Goal: Transaction & Acquisition: Purchase product/service

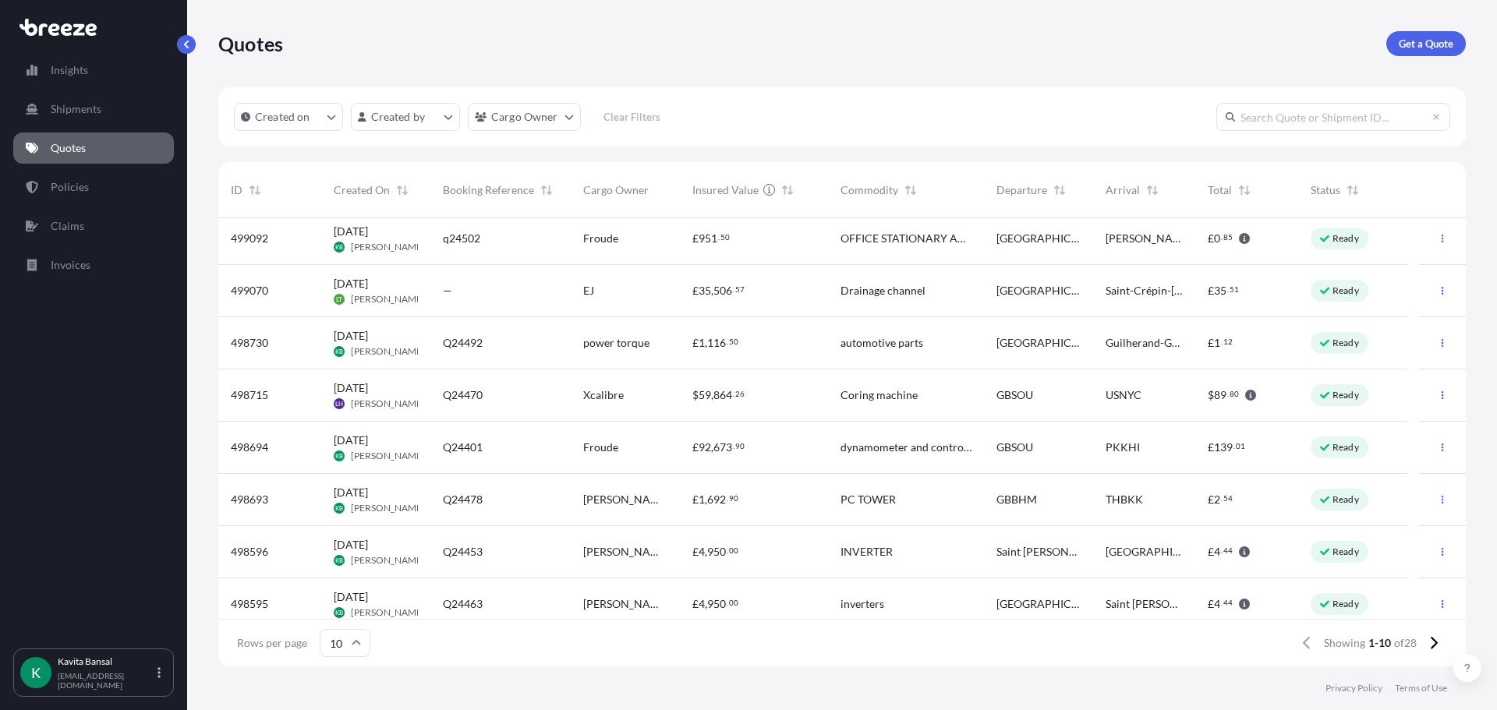
scroll to position [122, 0]
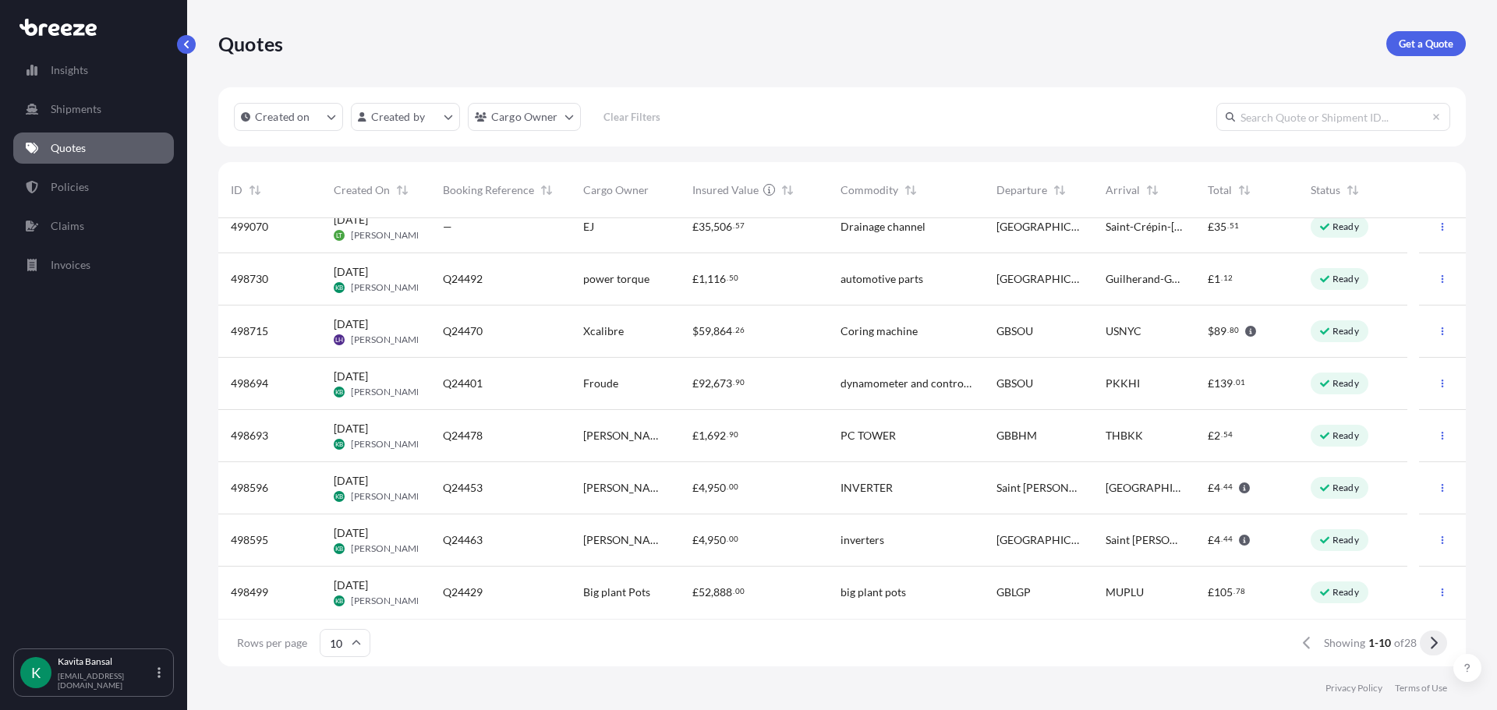
click at [1442, 639] on button at bounding box center [1433, 643] width 27 height 25
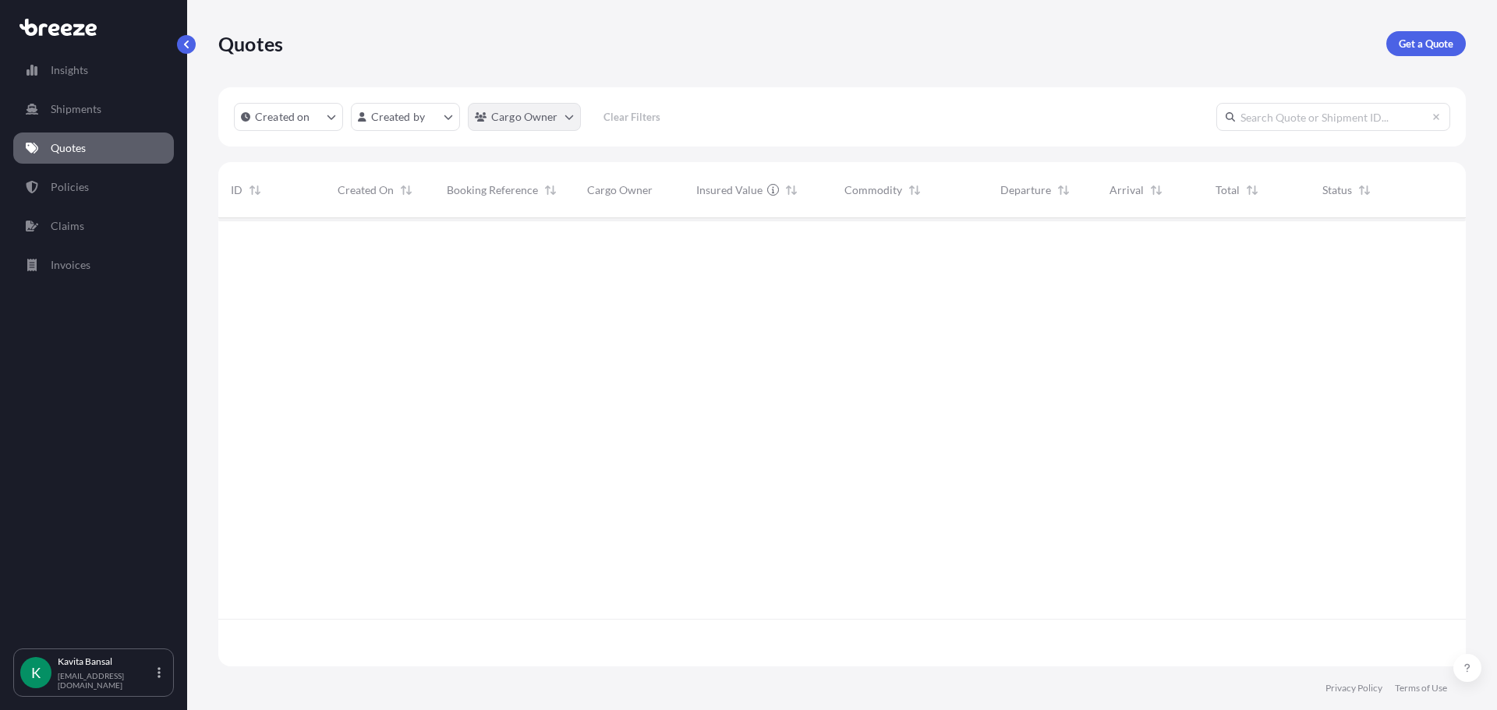
click at [539, 108] on html "Insights Shipments Quotes Policies Claims Invoices K [PERSON_NAME] [EMAIL_ADDRE…" at bounding box center [748, 355] width 1497 height 710
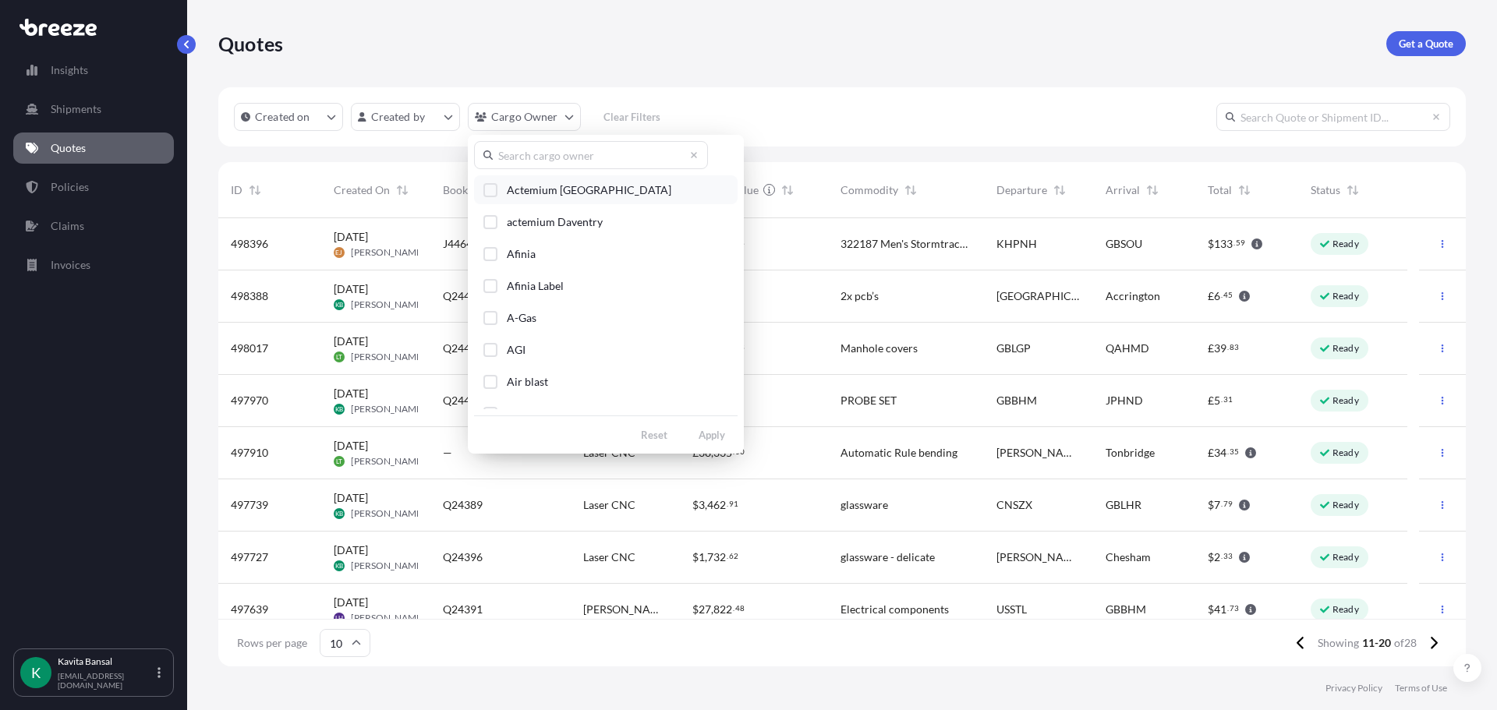
click at [547, 196] on span "Actemium [GEOGRAPHIC_DATA]" at bounding box center [589, 190] width 165 height 16
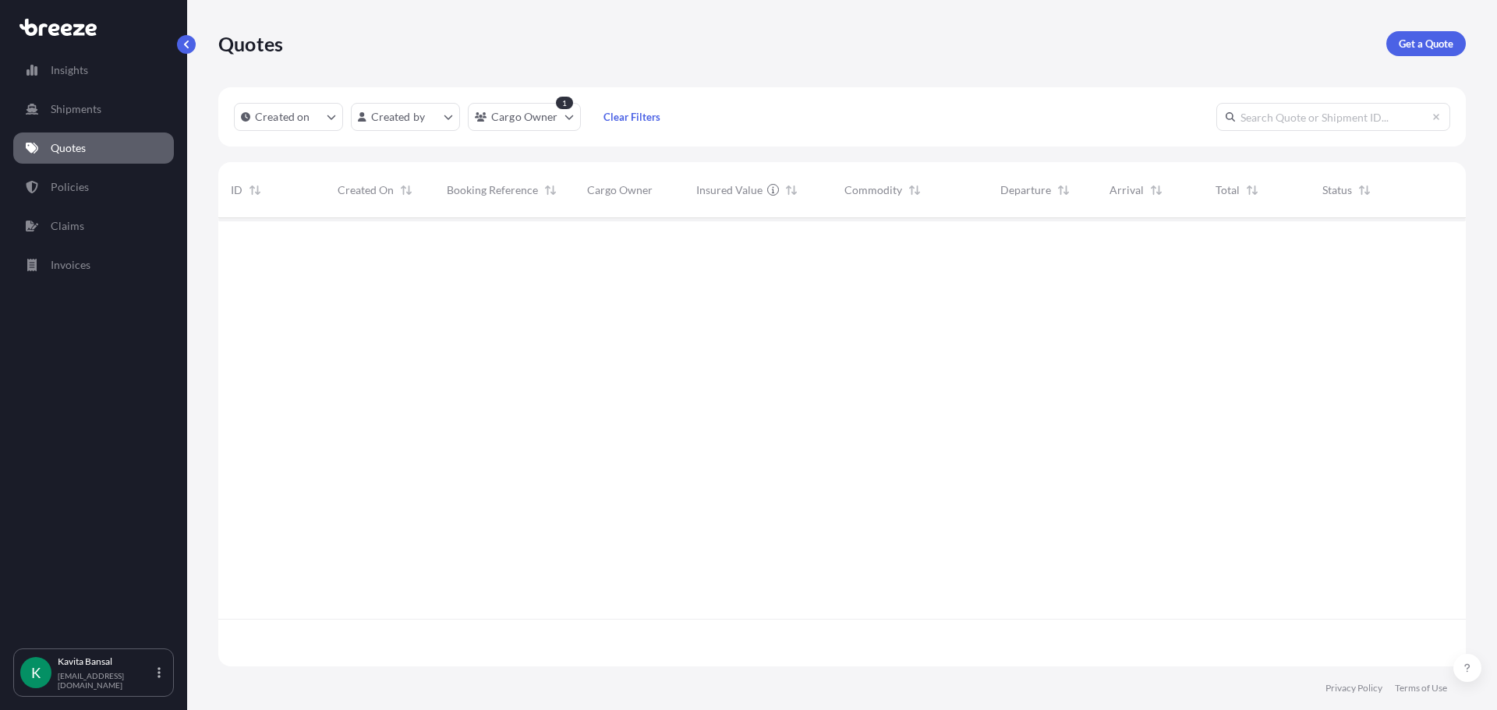
scroll to position [493, 1236]
click at [1407, 36] on p "Get a Quote" at bounding box center [1426, 44] width 55 height 16
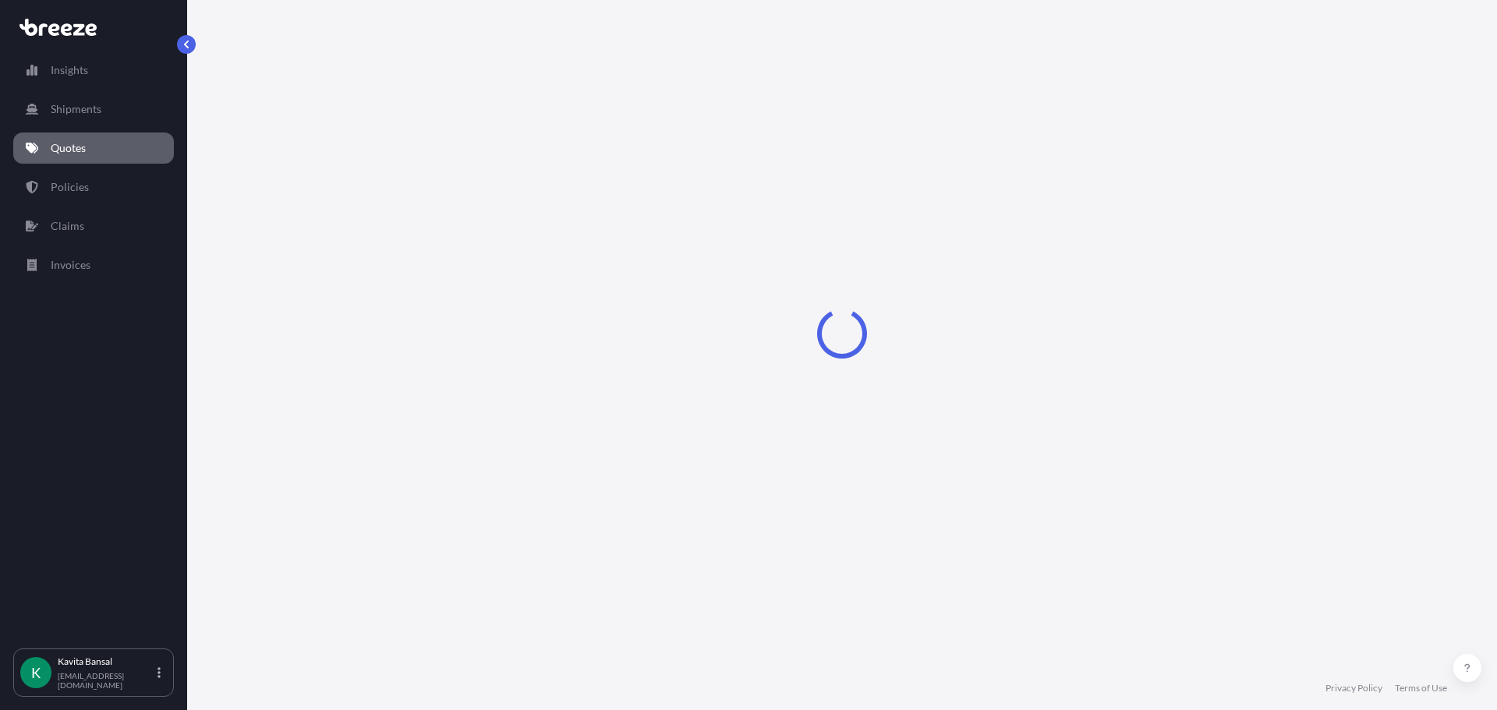
select select "Sea"
select select "1"
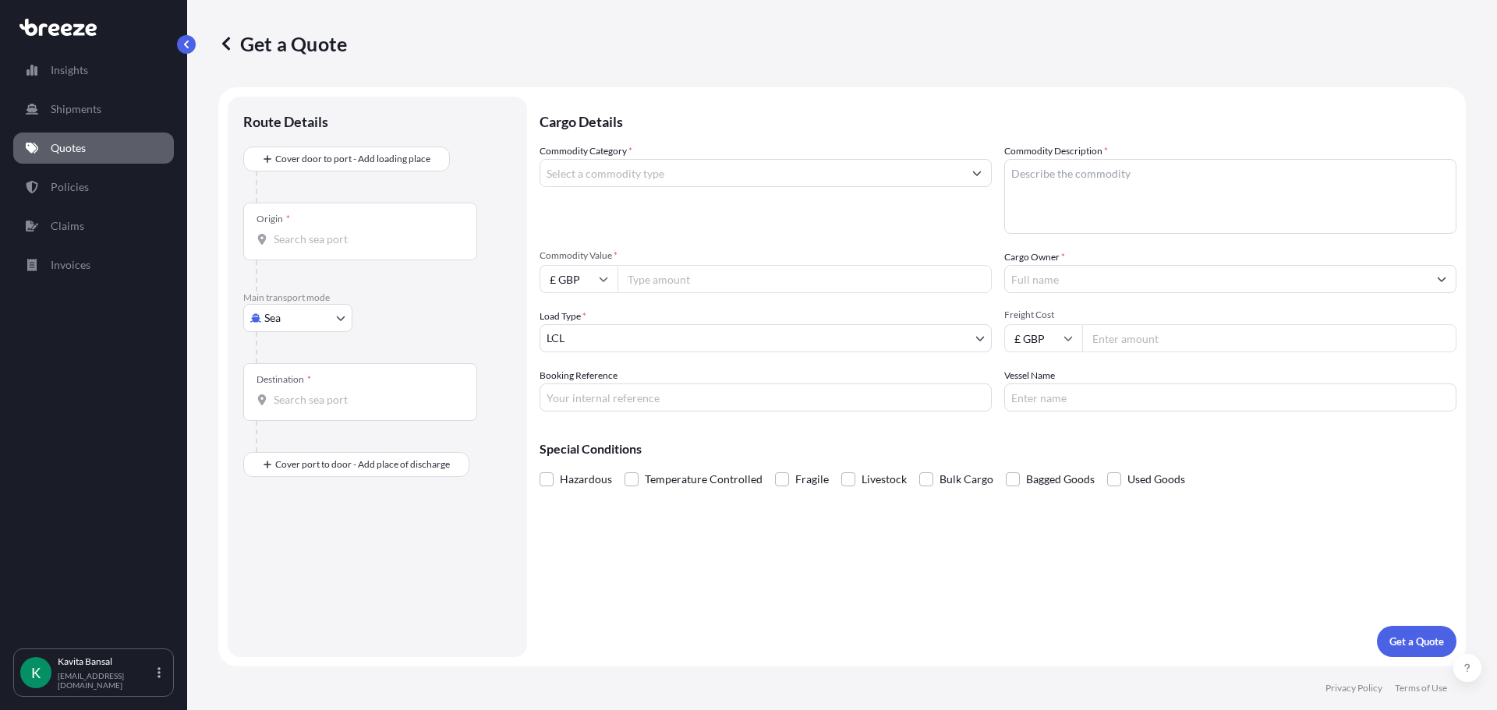
drag, startPoint x: 308, startPoint y: 299, endPoint x: 299, endPoint y: 330, distance: 32.6
click at [308, 302] on p "Main transport mode" at bounding box center [377, 298] width 268 height 12
click at [299, 335] on div at bounding box center [384, 347] width 256 height 31
click at [286, 336] on div at bounding box center [384, 347] width 256 height 31
click at [286, 332] on div at bounding box center [384, 347] width 256 height 31
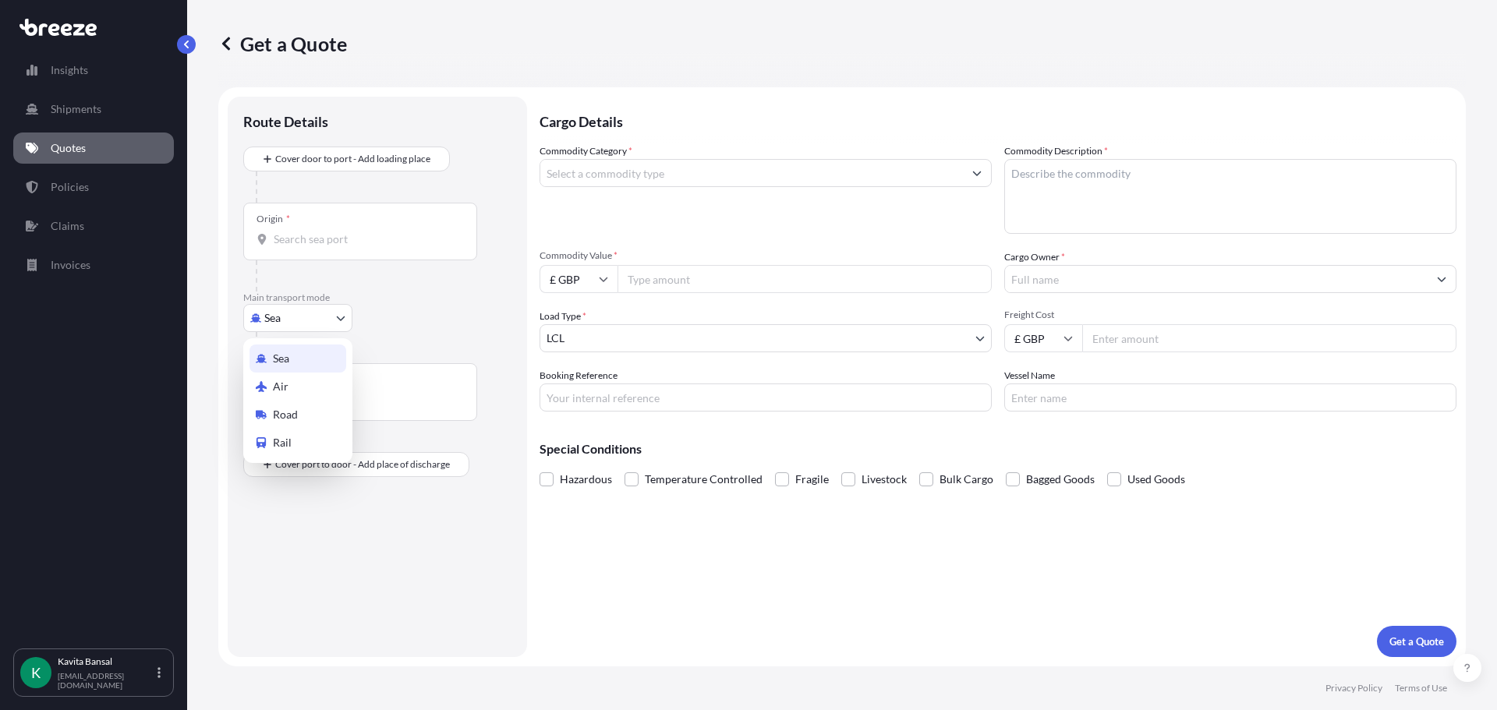
click at [292, 306] on body "Insights Shipments Quotes Policies Claims Invoices K [PERSON_NAME] [EMAIL_ADDRE…" at bounding box center [748, 355] width 1497 height 710
click at [295, 391] on div "Air" at bounding box center [298, 387] width 97 height 28
select select "Air"
click at [313, 180] on div at bounding box center [384, 193] width 256 height 31
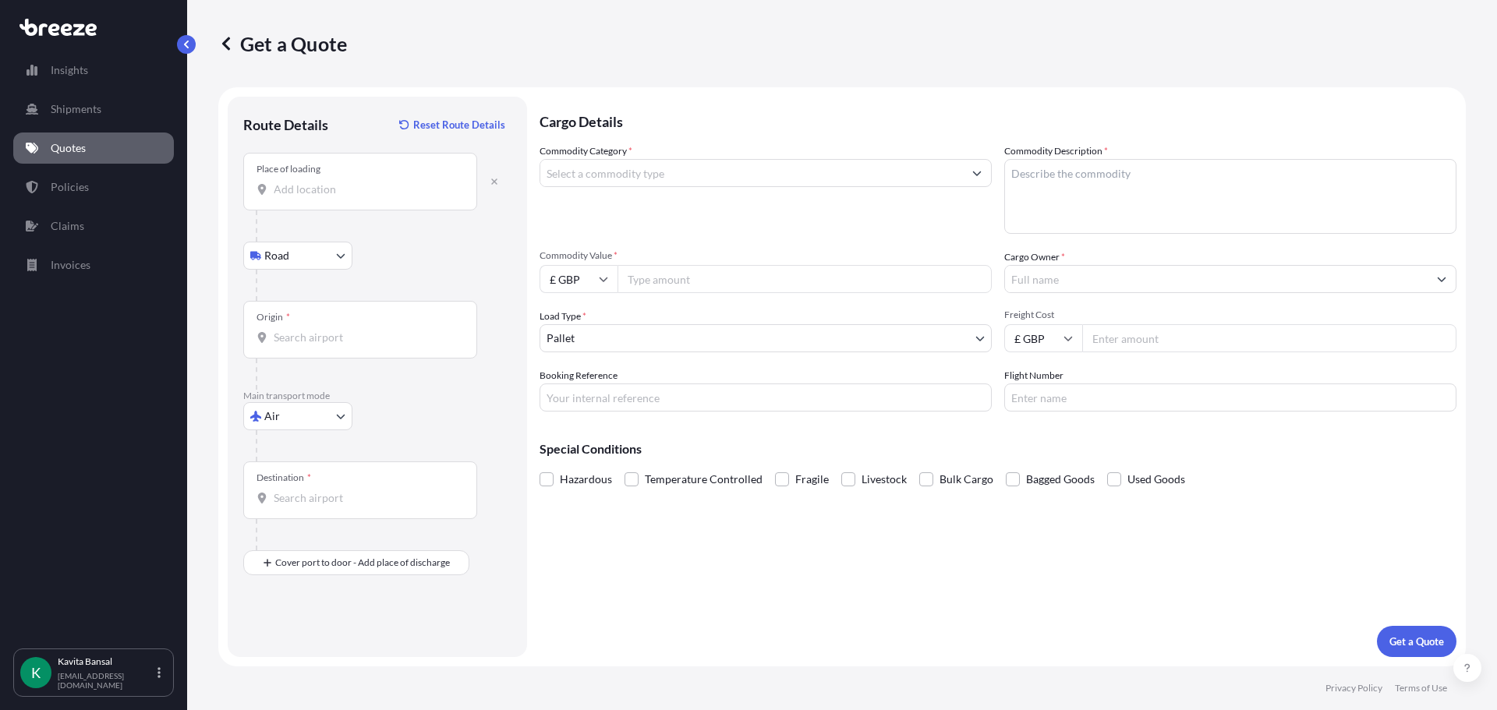
click at [319, 184] on input "Place of loading" at bounding box center [366, 190] width 184 height 16
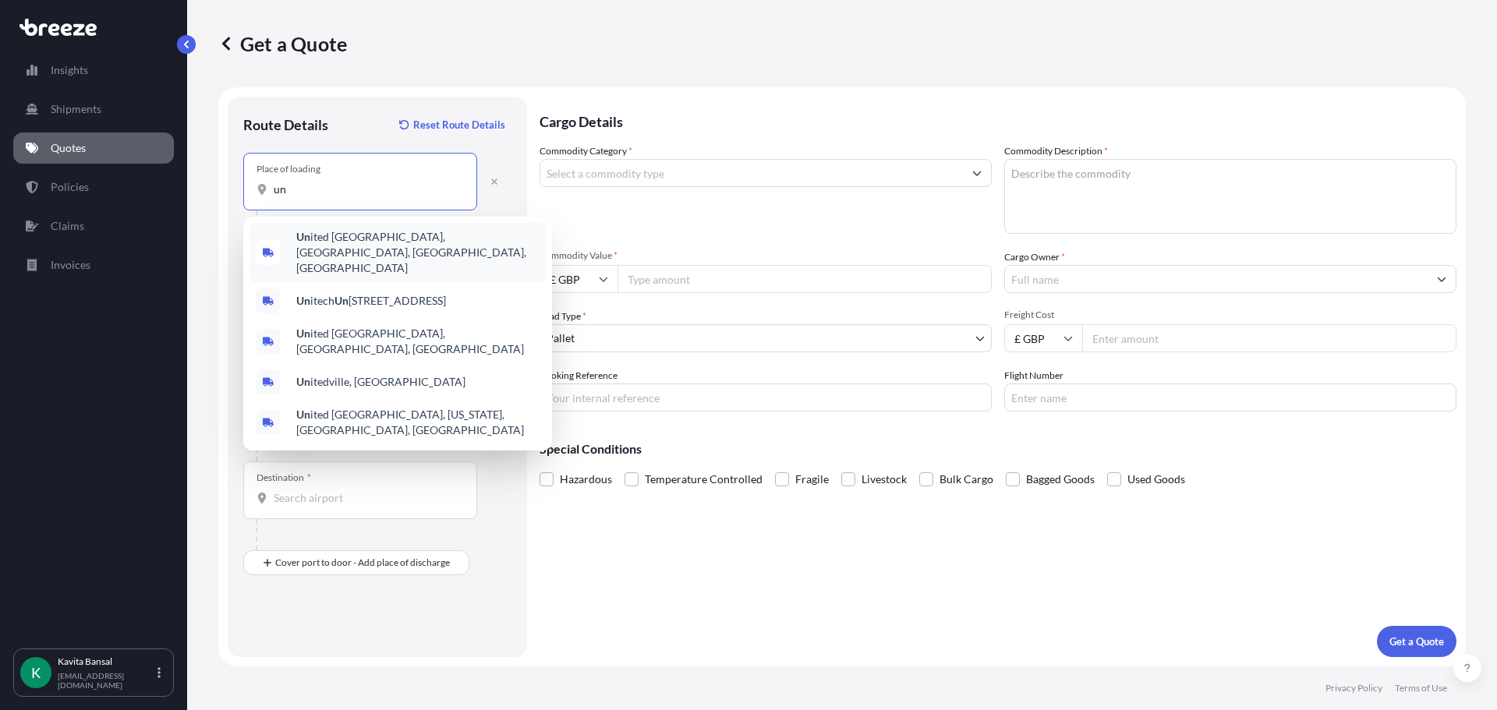
type input "u"
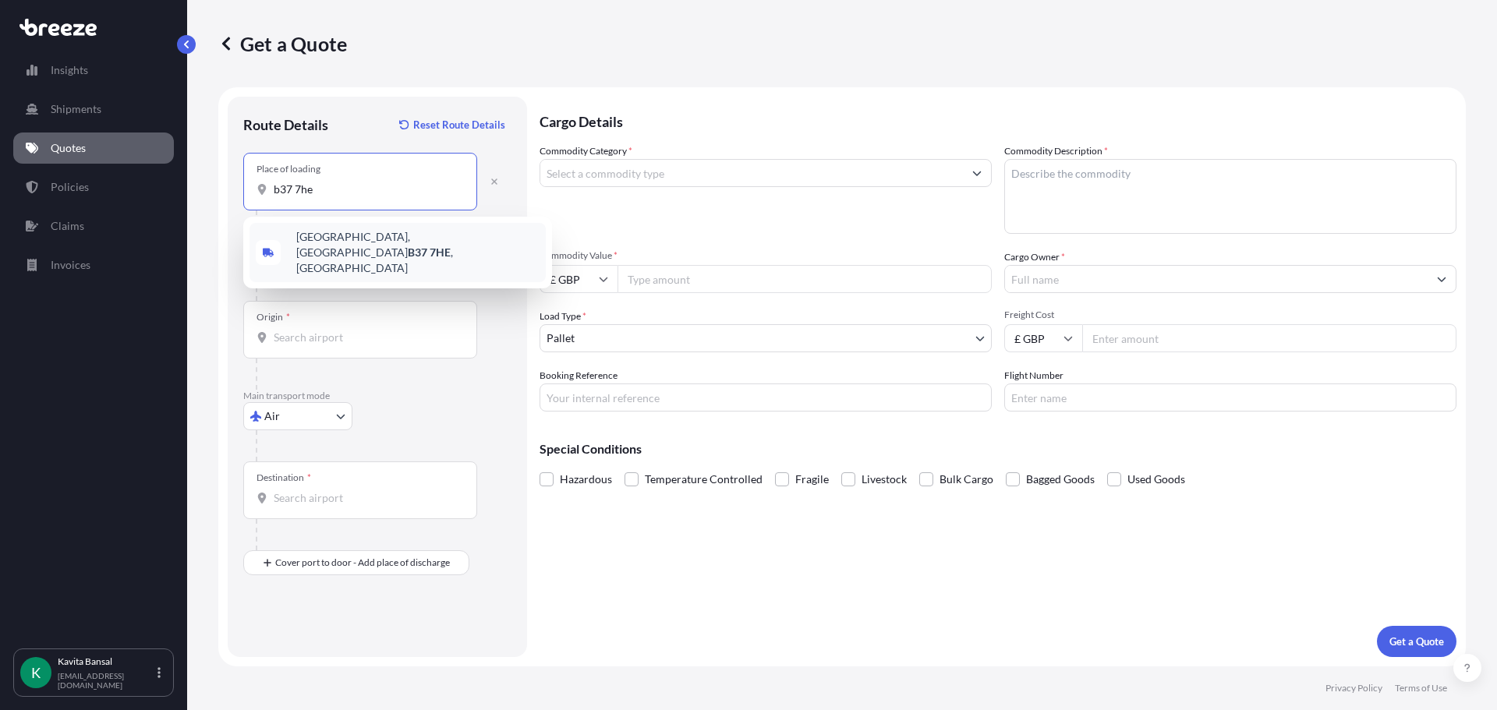
click at [350, 252] on div "[STREET_ADDRESS]" at bounding box center [398, 252] width 296 height 59
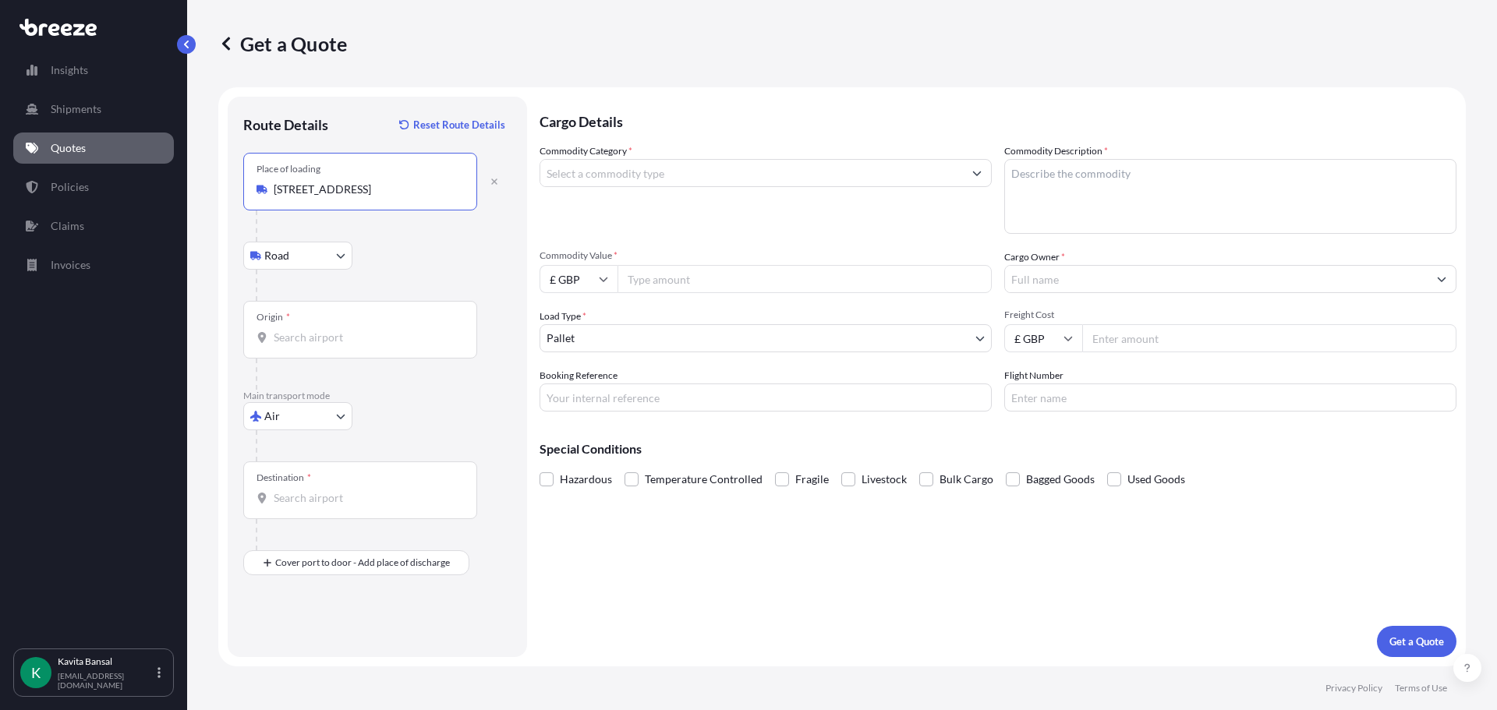
type input "[STREET_ADDRESS]"
click at [312, 343] on input "Origin *" at bounding box center [366, 338] width 184 height 16
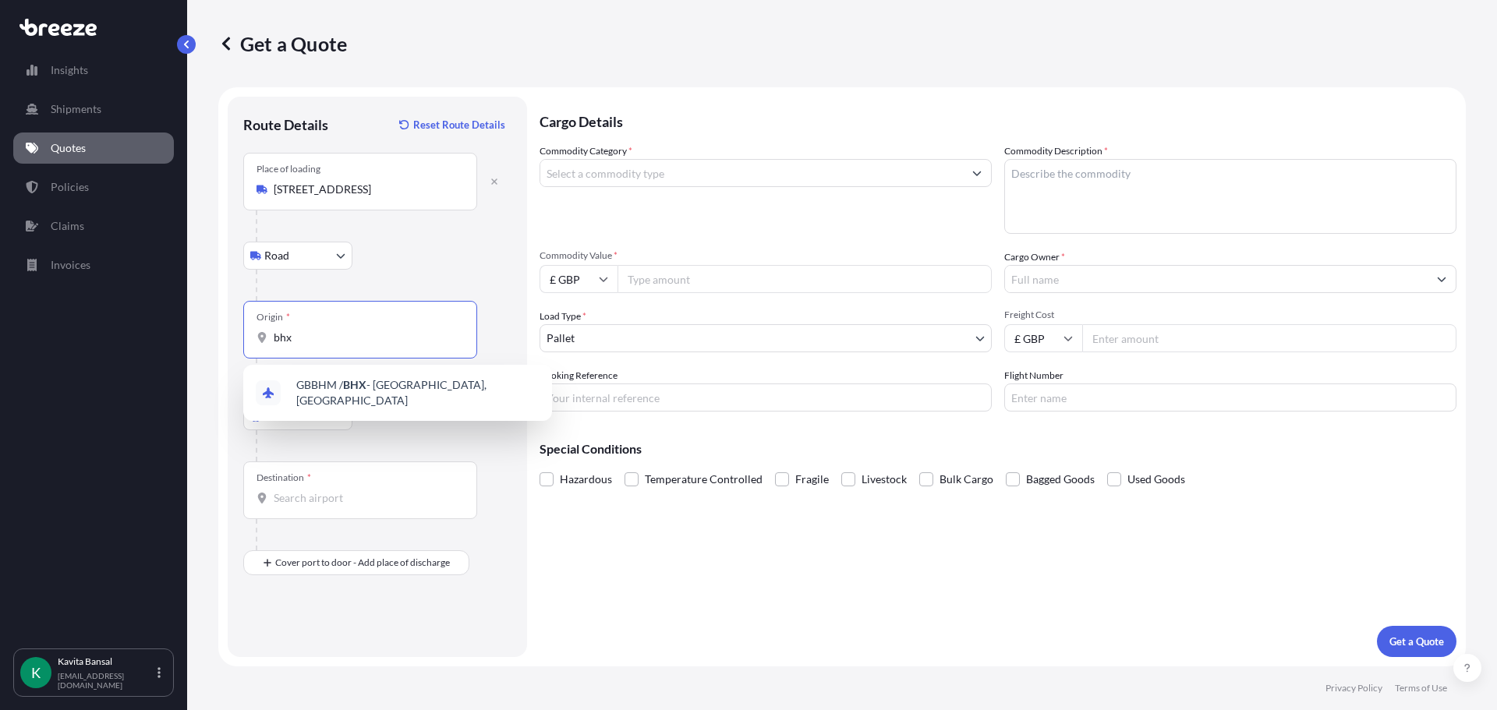
click at [385, 393] on span "GBBHM / BHX - [GEOGRAPHIC_DATA], [GEOGRAPHIC_DATA]" at bounding box center [417, 392] width 243 height 31
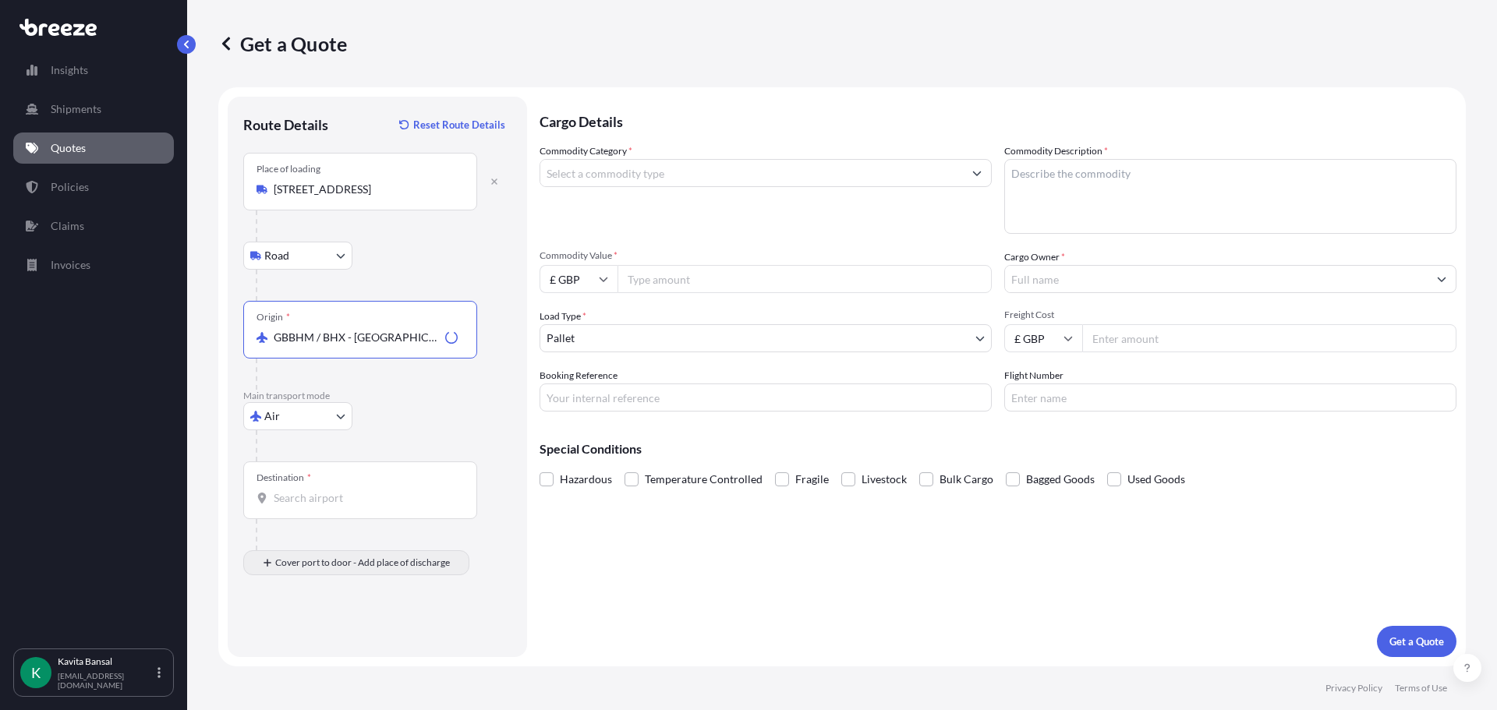
type input "GBBHM / BHX - [GEOGRAPHIC_DATA], [GEOGRAPHIC_DATA]"
click at [296, 639] on div "Place of Discharge" at bounding box center [360, 639] width 234 height 58
click at [298, 639] on input "Place of Discharge" at bounding box center [366, 647] width 184 height 16
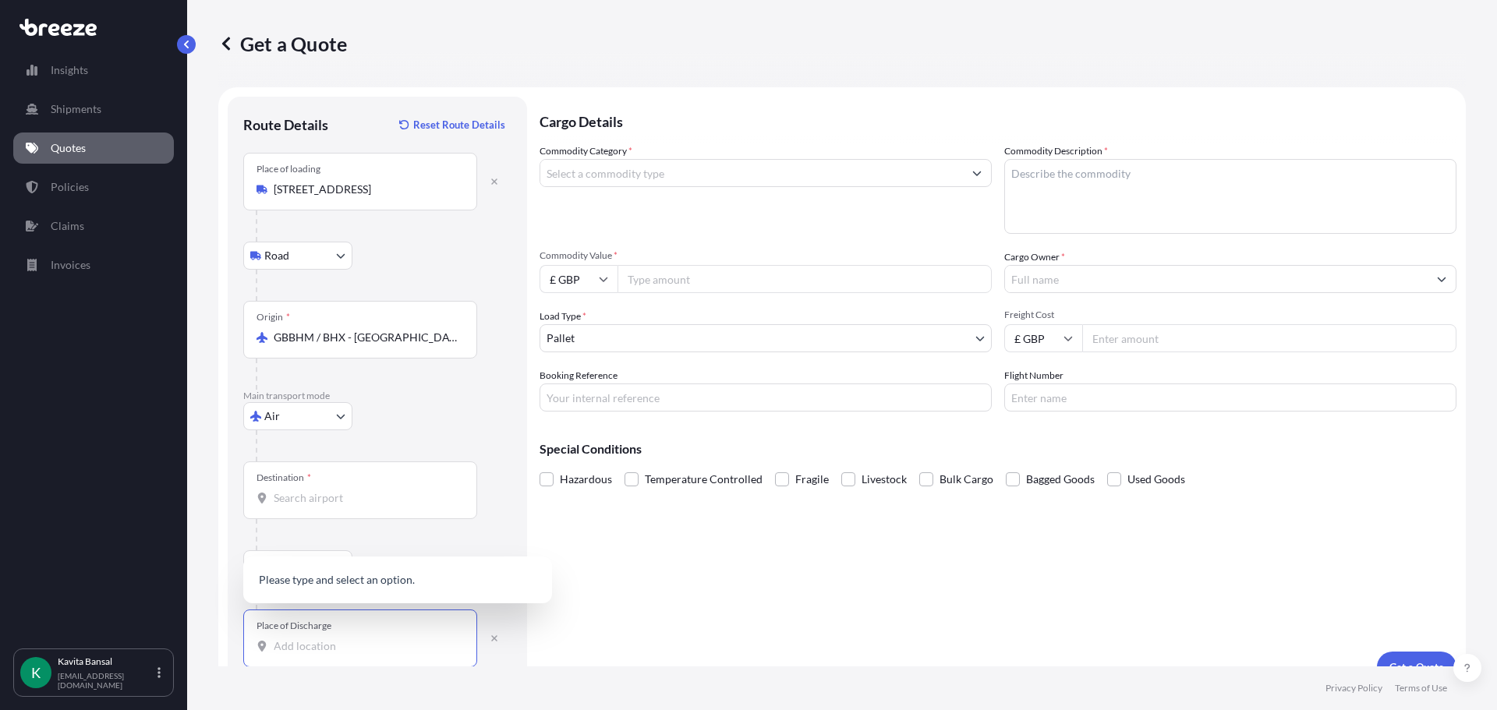
click at [333, 500] on input "Destination *" at bounding box center [366, 498] width 184 height 16
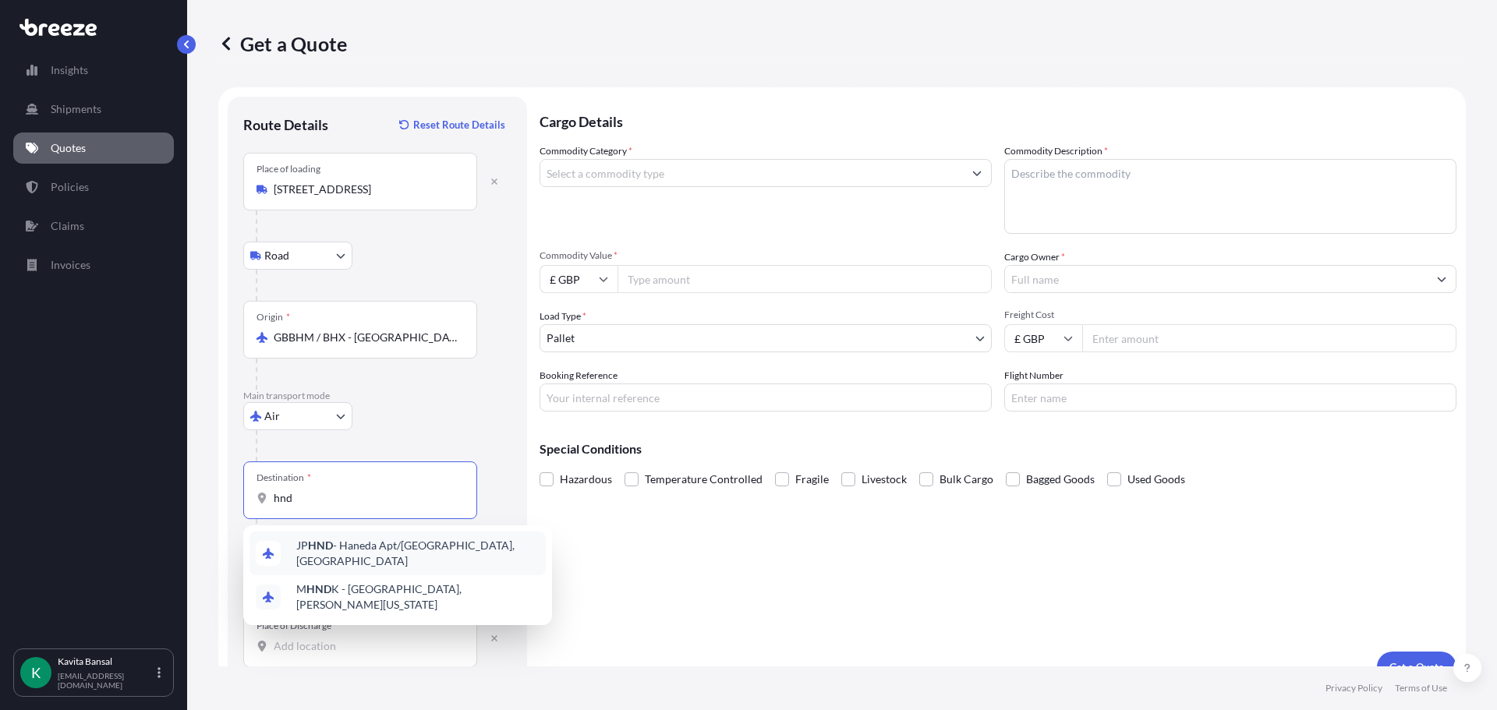
click at [359, 547] on span "JP HND - Haneda Apt/[GEOGRAPHIC_DATA], [GEOGRAPHIC_DATA]" at bounding box center [417, 553] width 243 height 31
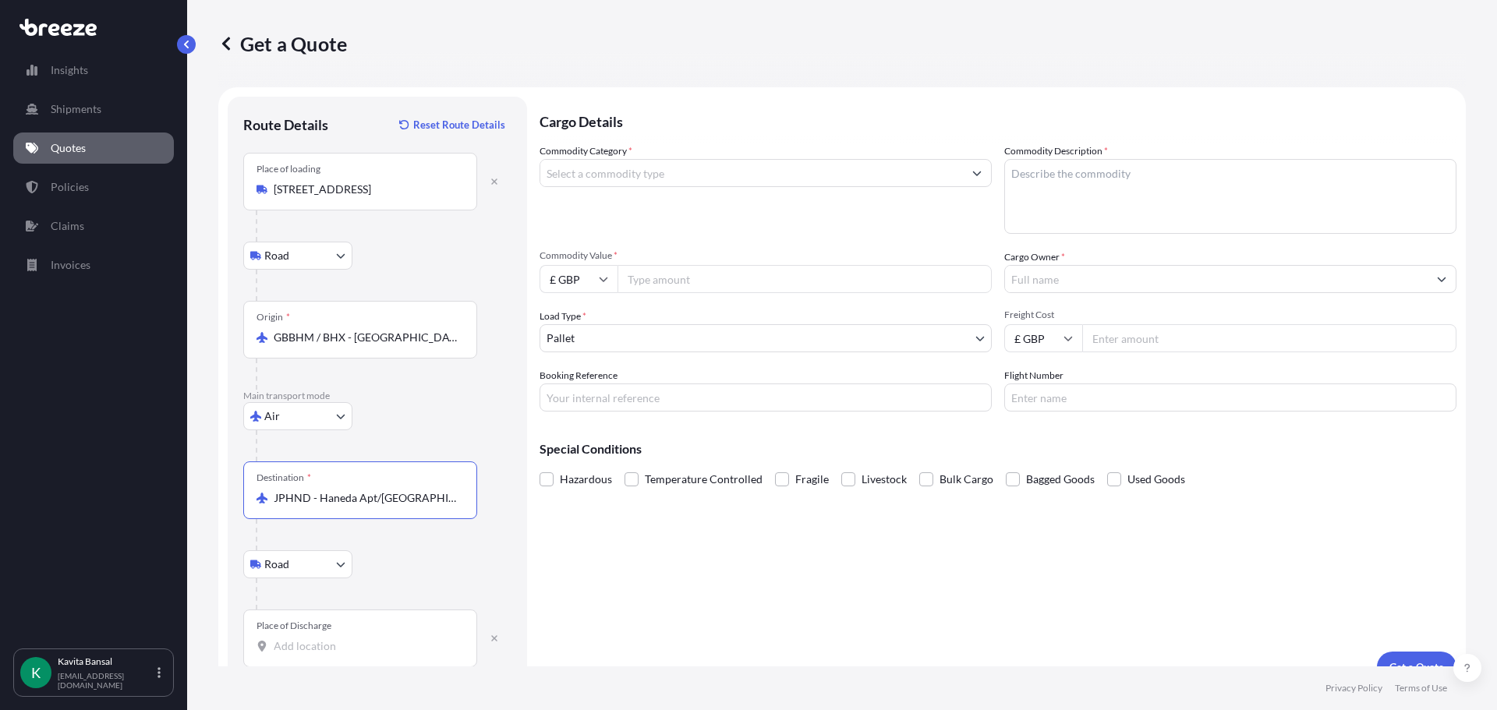
scroll to position [26, 0]
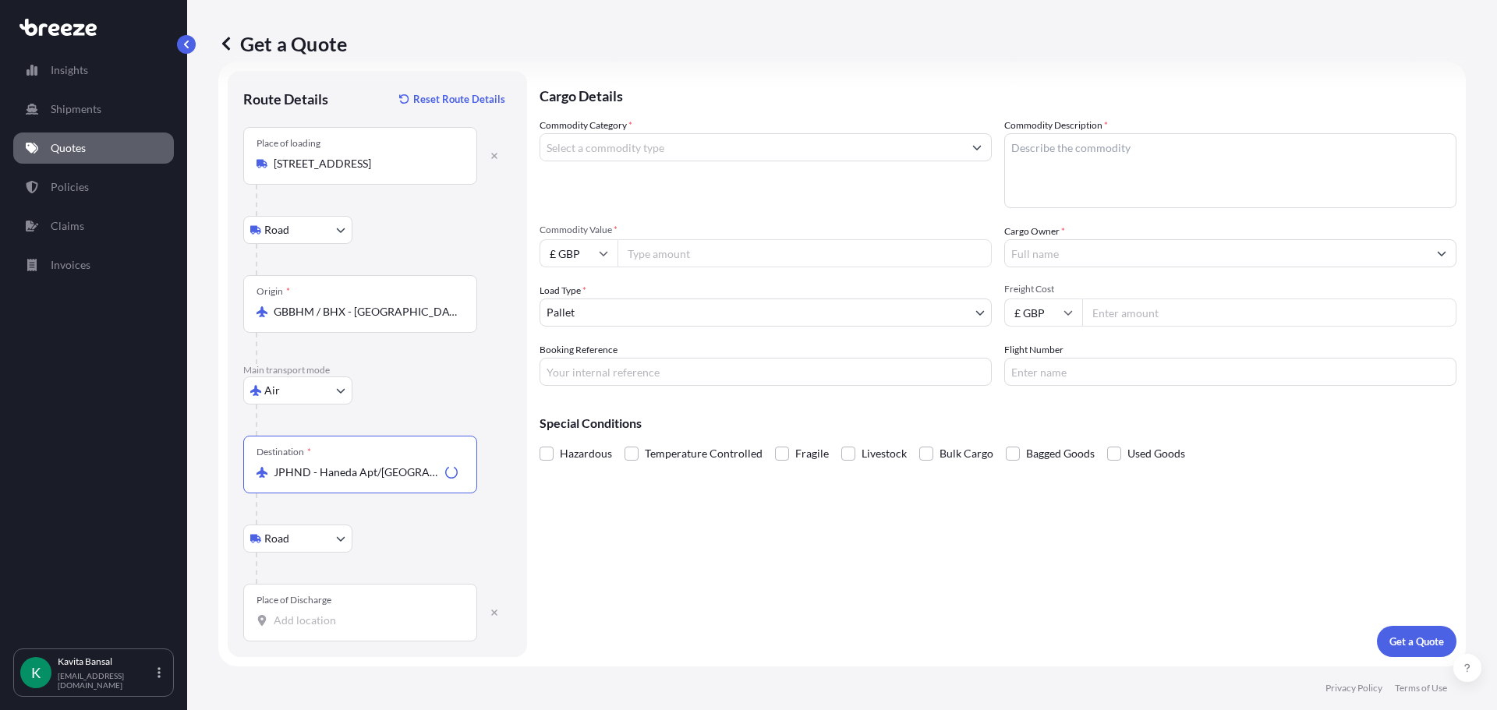
type input "JPHND - Haneda Apt/[GEOGRAPHIC_DATA], [GEOGRAPHIC_DATA]"
click at [320, 633] on div "Place of Discharge" at bounding box center [360, 613] width 234 height 58
click at [320, 628] on input "Place of Discharge" at bounding box center [366, 621] width 184 height 16
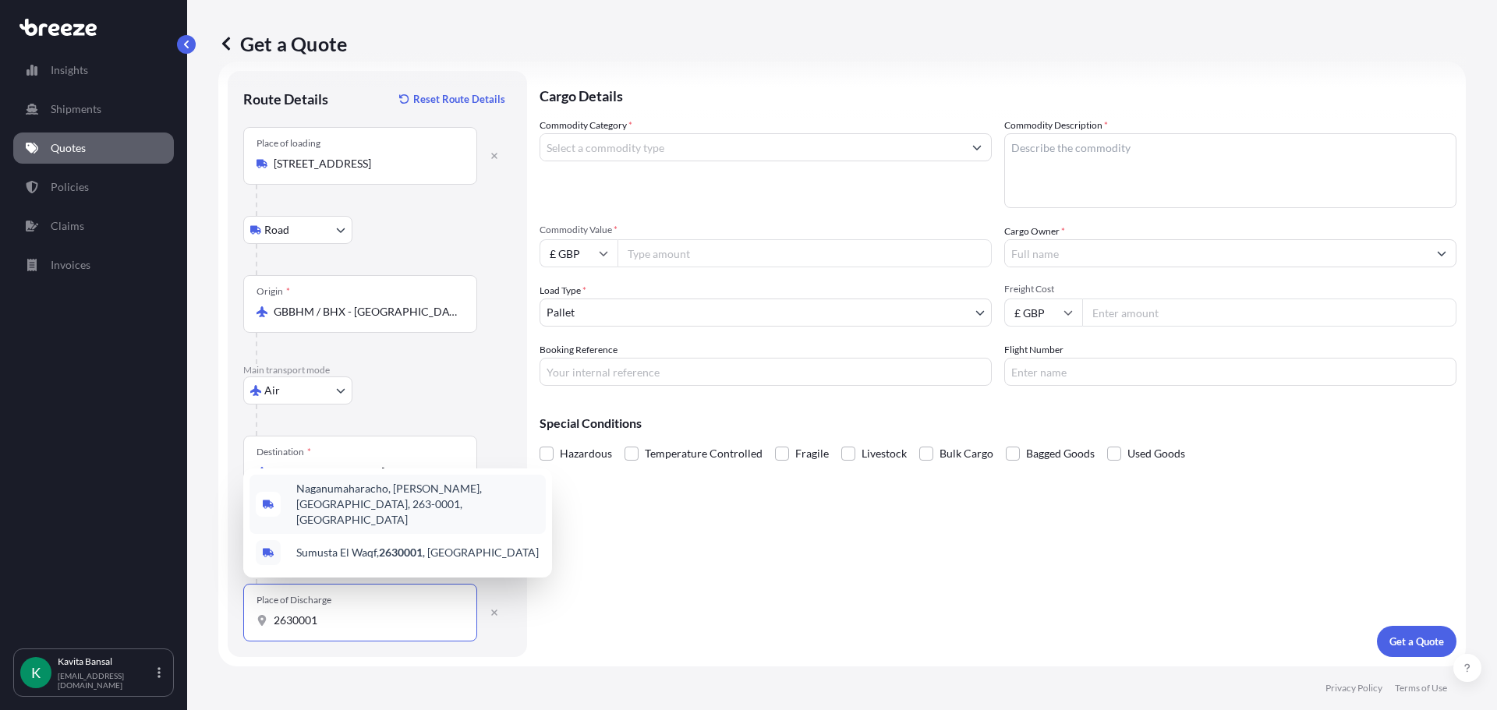
click at [404, 494] on div "Naganumaharacho, [PERSON_NAME], [GEOGRAPHIC_DATA], 263-0001, [GEOGRAPHIC_DATA]" at bounding box center [398, 504] width 296 height 59
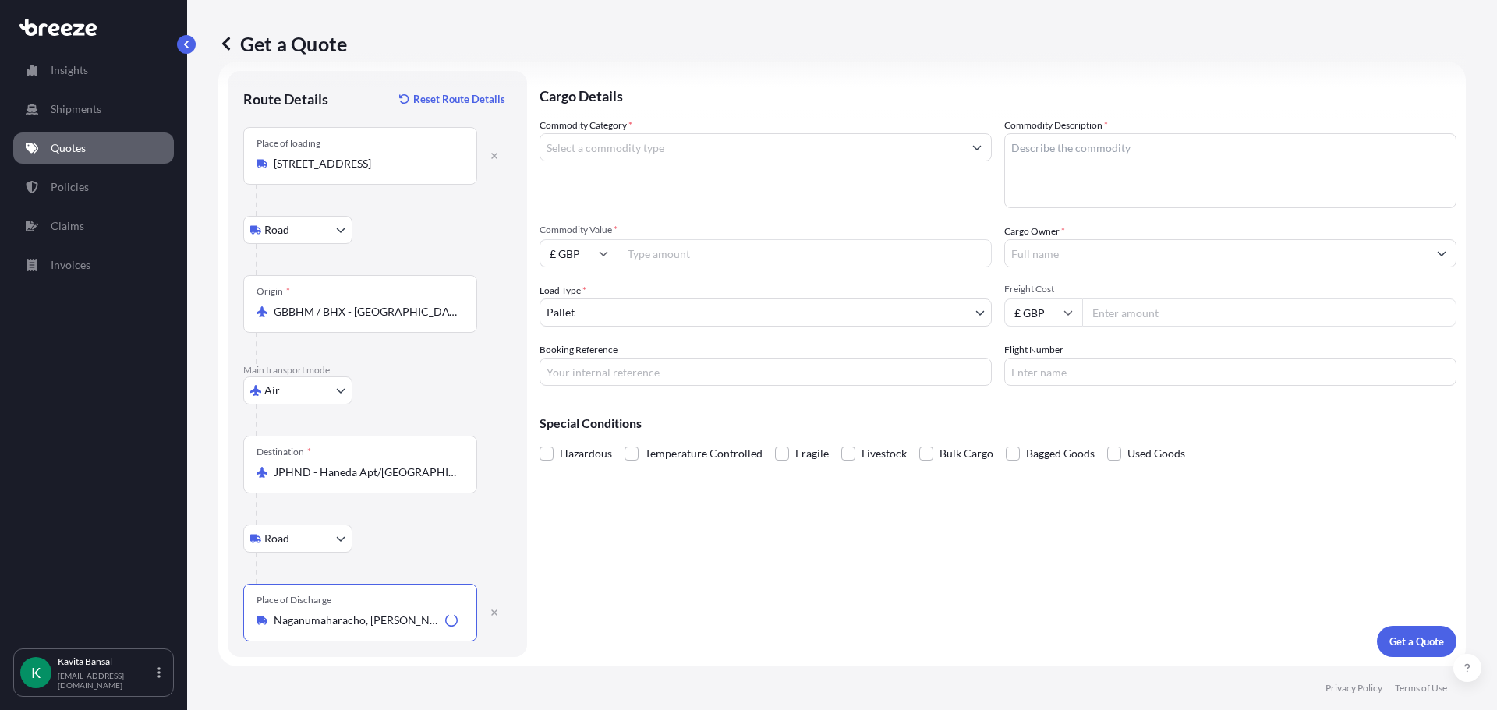
type input "Naganumaharacho, [PERSON_NAME], [GEOGRAPHIC_DATA], 263-0001, [GEOGRAPHIC_DATA]"
click at [734, 150] on input "Commodity Category *" at bounding box center [751, 147] width 423 height 28
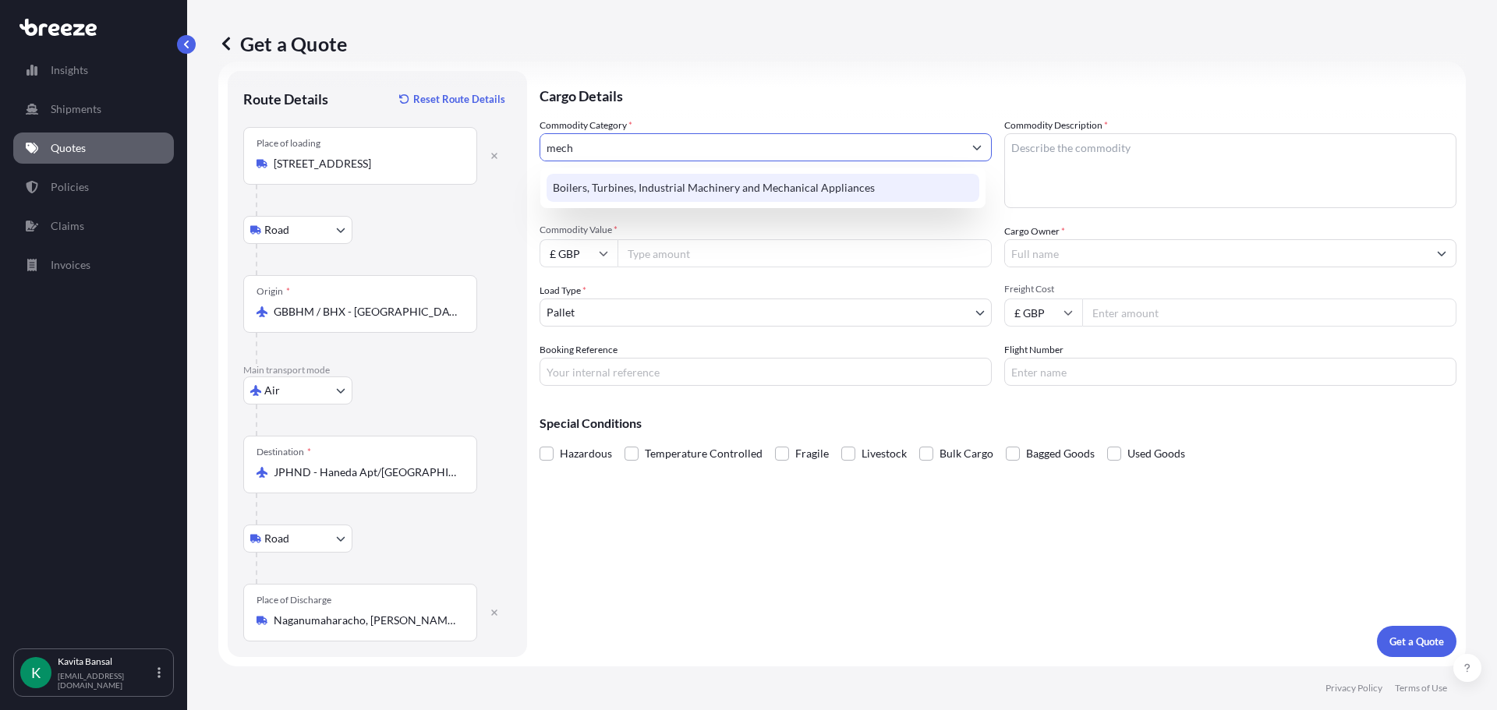
click at [767, 195] on div "Boilers, Turbines, Industrial Machinery and Mechanical Appliances" at bounding box center [763, 188] width 433 height 28
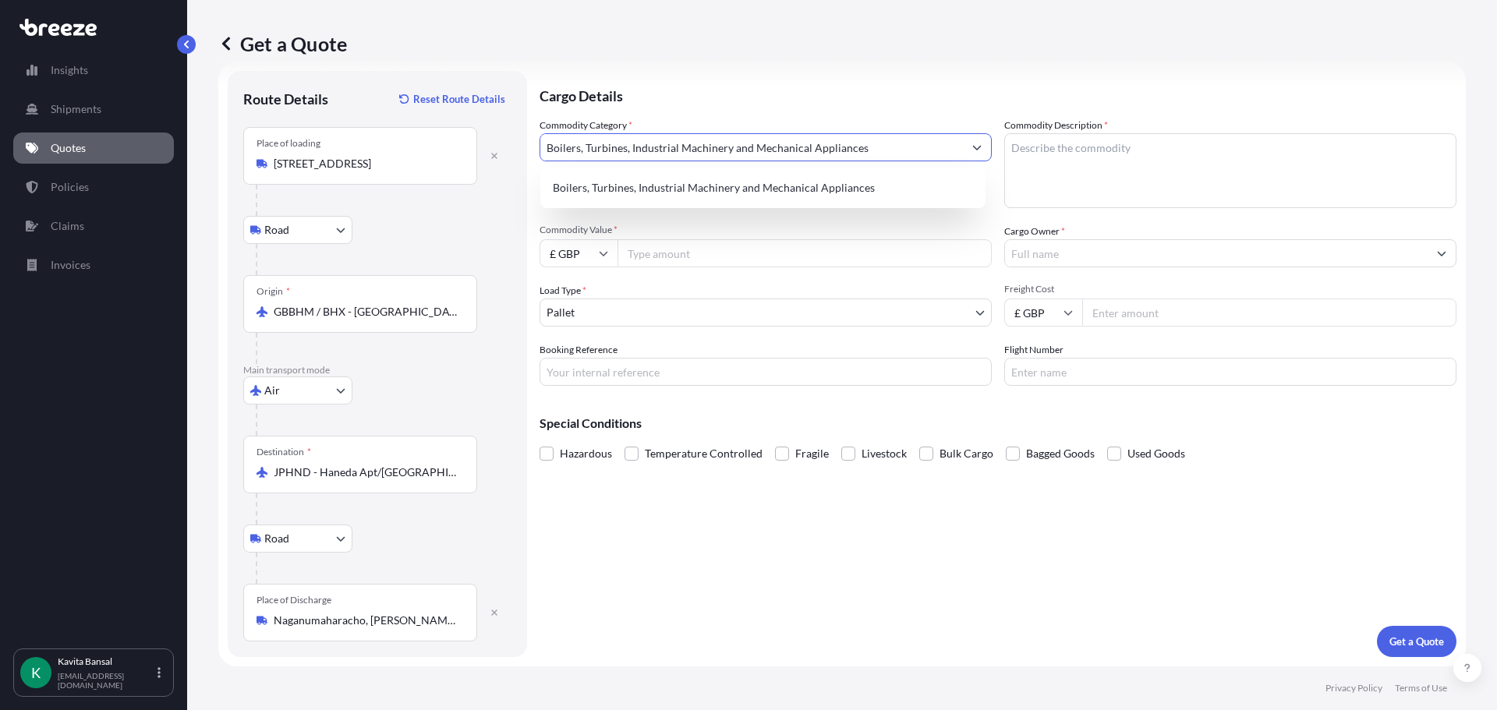
type input "Boilers, Turbines, Industrial Machinery and Mechanical Appliances"
click at [1032, 196] on textarea "Commodity Description *" at bounding box center [1230, 170] width 452 height 75
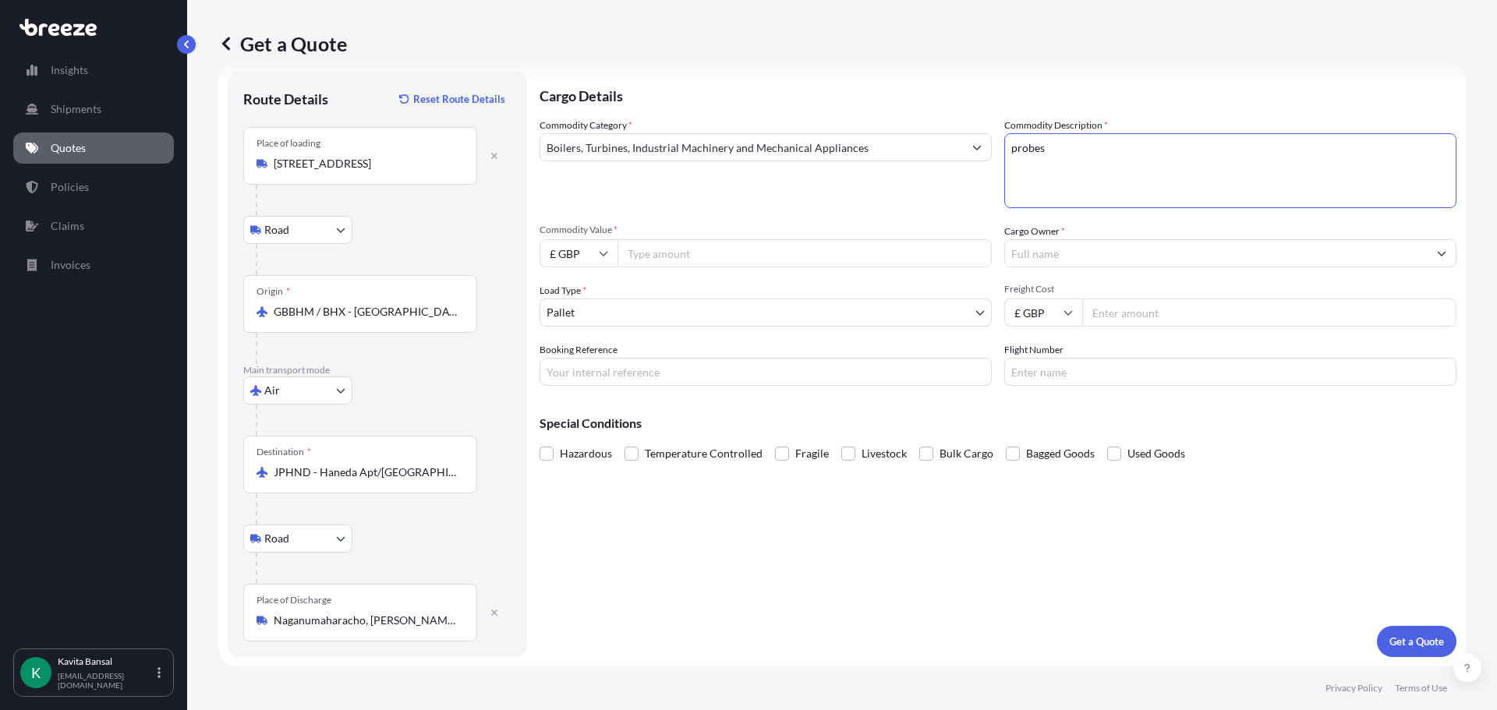
type textarea "probes"
click at [659, 270] on div "Commodity Category * Boilers, Turbines, Industrial Machinery and Mechanical App…" at bounding box center [998, 252] width 917 height 268
click at [661, 263] on input "Commodity Value *" at bounding box center [805, 253] width 374 height 28
click at [669, 255] on input "Commodity Value *" at bounding box center [805, 253] width 374 height 28
type input "985"
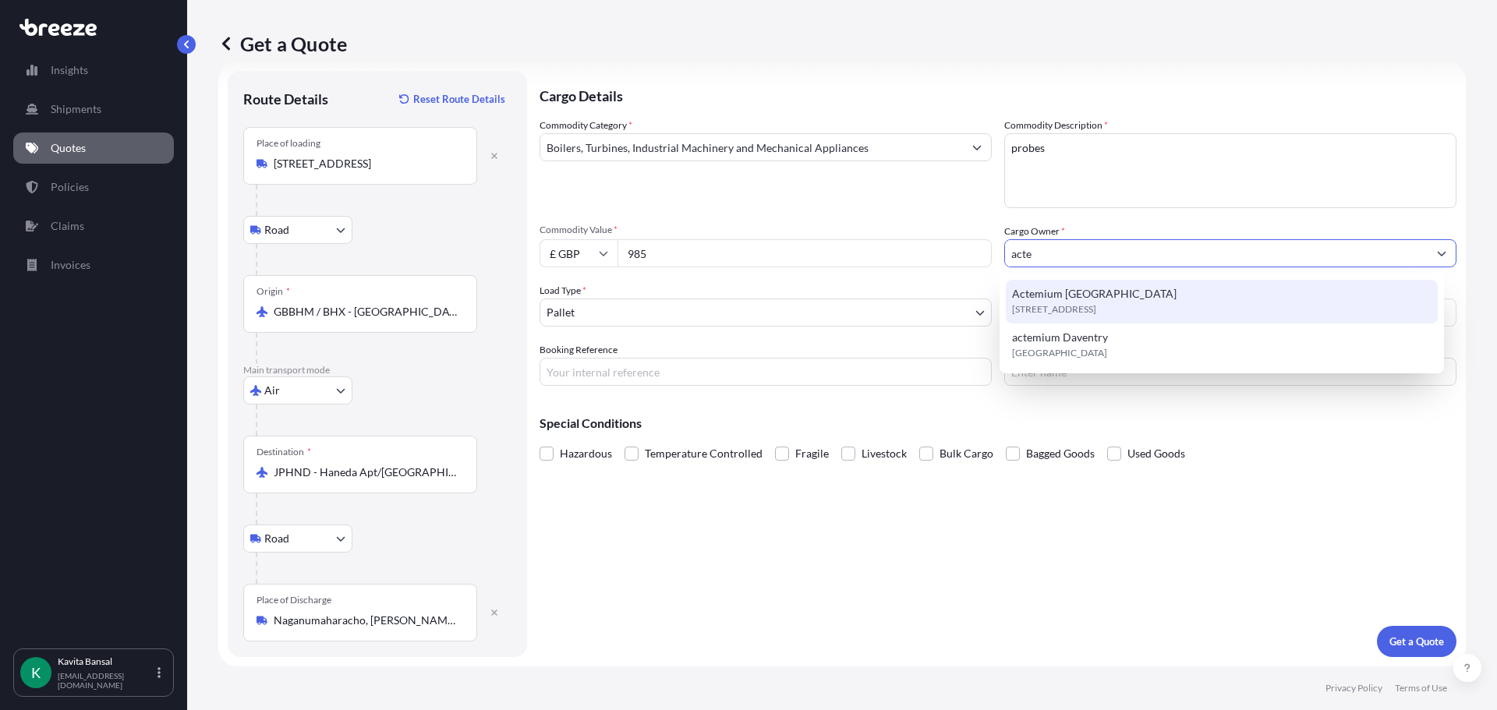
click at [1100, 296] on span "Actemium [GEOGRAPHIC_DATA]" at bounding box center [1094, 294] width 165 height 16
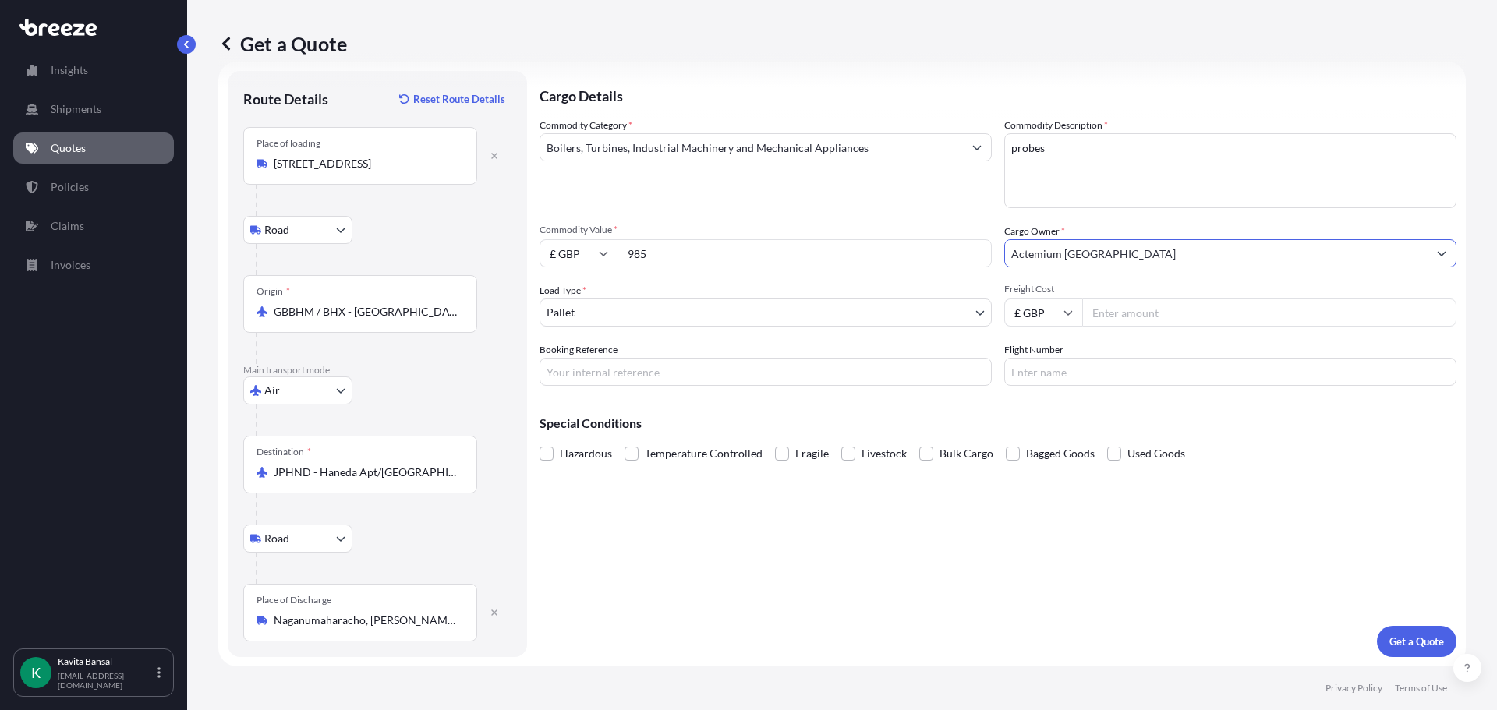
type input "Actemium [GEOGRAPHIC_DATA]"
click at [1099, 307] on input "Freight Cost" at bounding box center [1269, 313] width 374 height 28
click at [1170, 320] on input "Freight Cost" at bounding box center [1269, 313] width 374 height 28
type input "170"
click at [665, 352] on div "Booking Reference" at bounding box center [766, 364] width 452 height 44
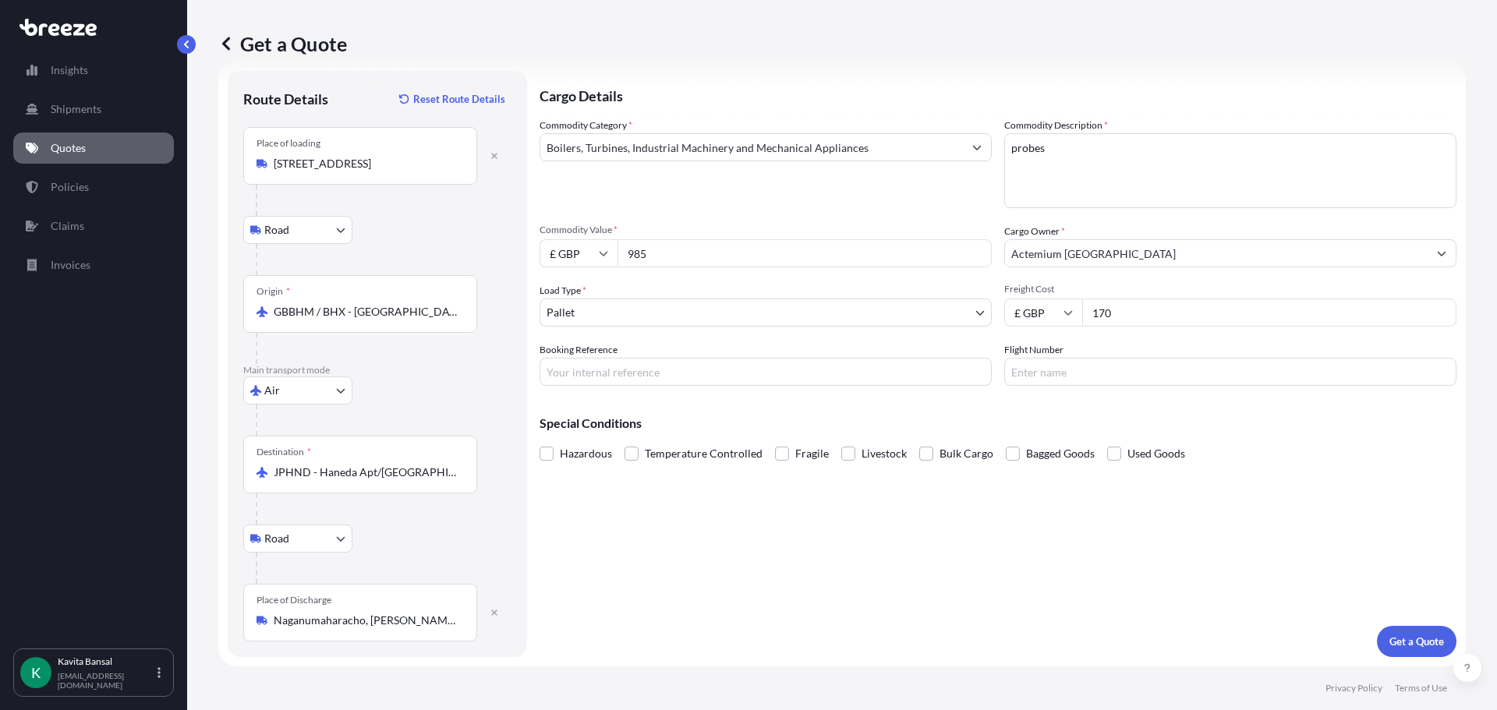
click at [669, 359] on input "Booking Reference" at bounding box center [766, 372] width 452 height 28
type input "Q24416"
click at [1407, 635] on p "Get a Quote" at bounding box center [1416, 642] width 55 height 16
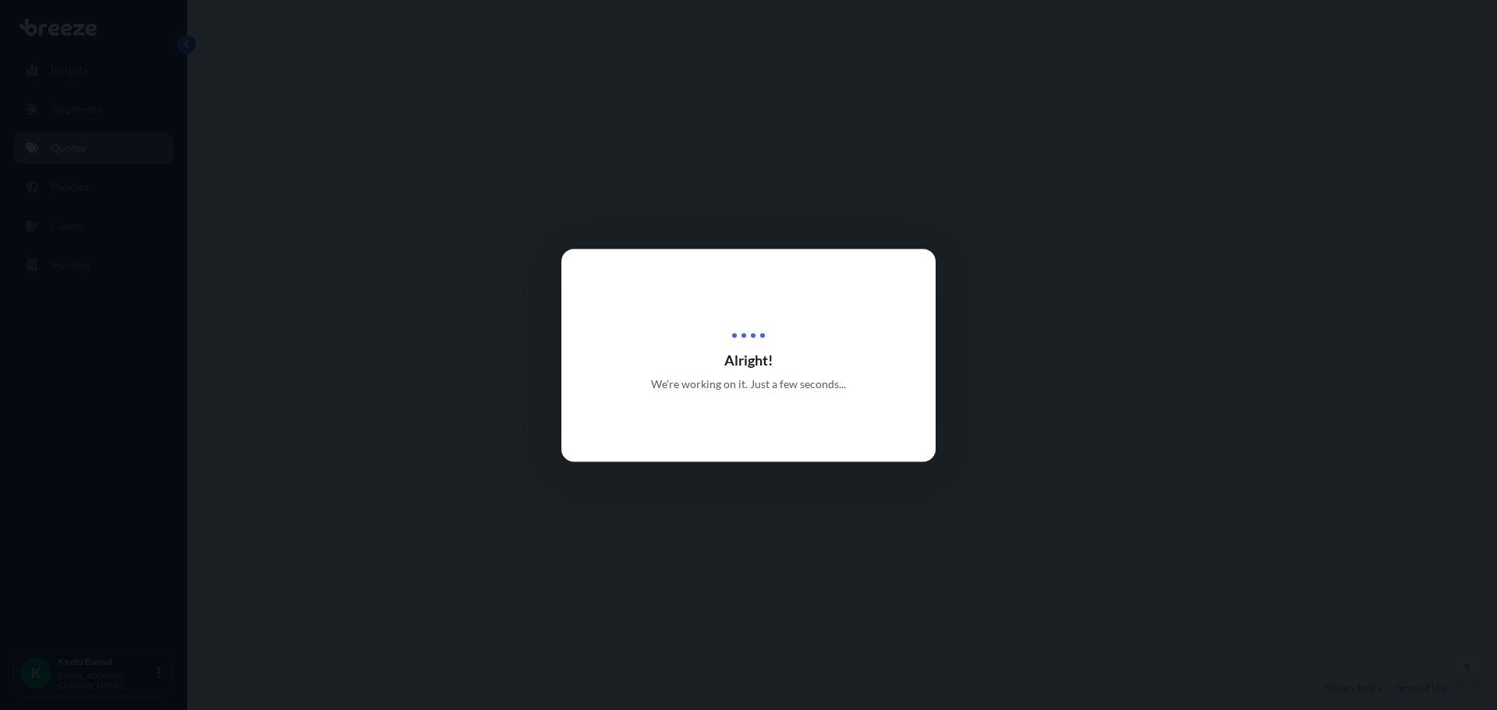
select select "Road"
select select "Air"
select select "Road"
select select "1"
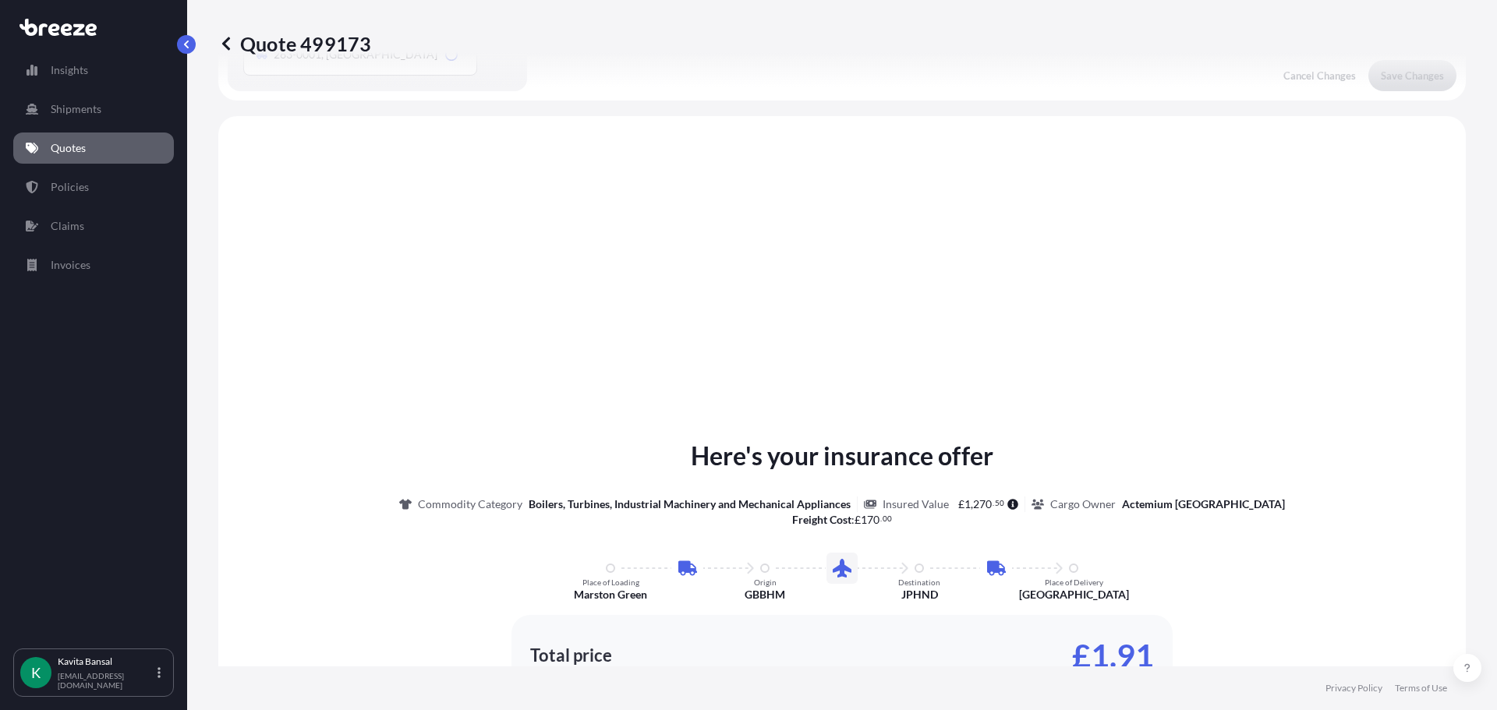
scroll to position [624, 0]
